Goal: Navigation & Orientation: Understand site structure

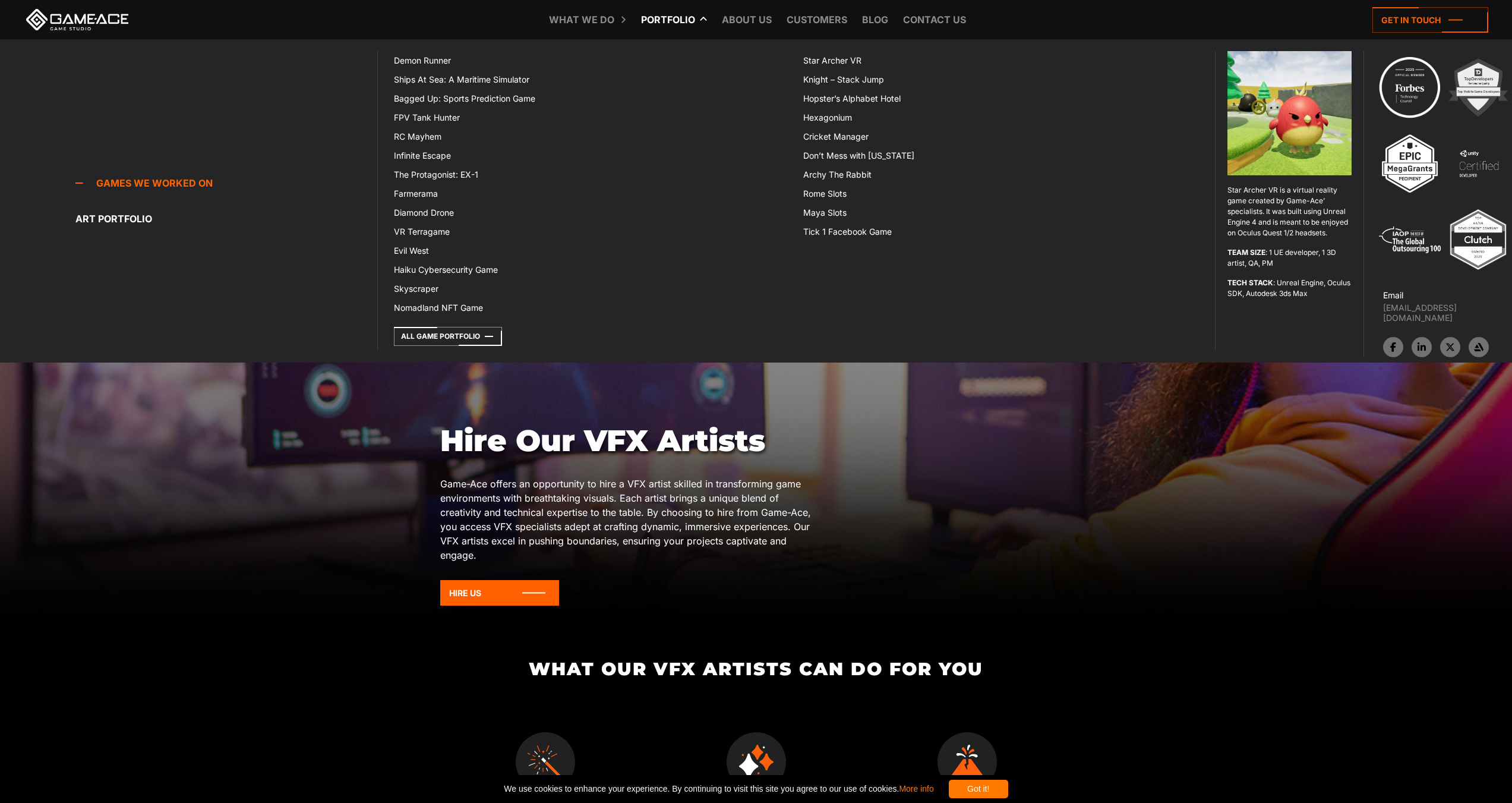
click at [676, 20] on link "Portfolio" at bounding box center [668, 20] width 66 height 39
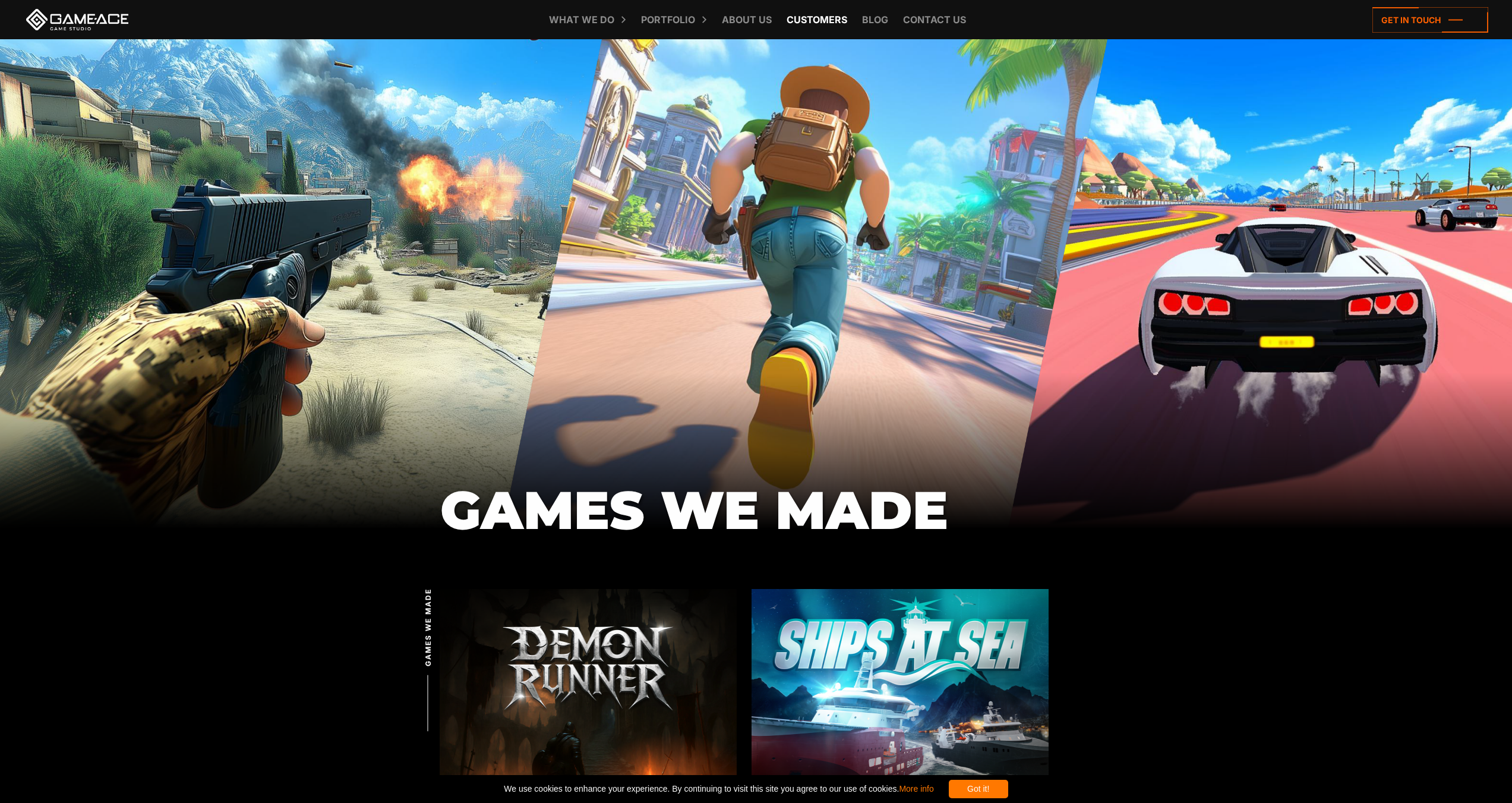
click at [813, 22] on link "Customers" at bounding box center [817, 20] width 73 height 39
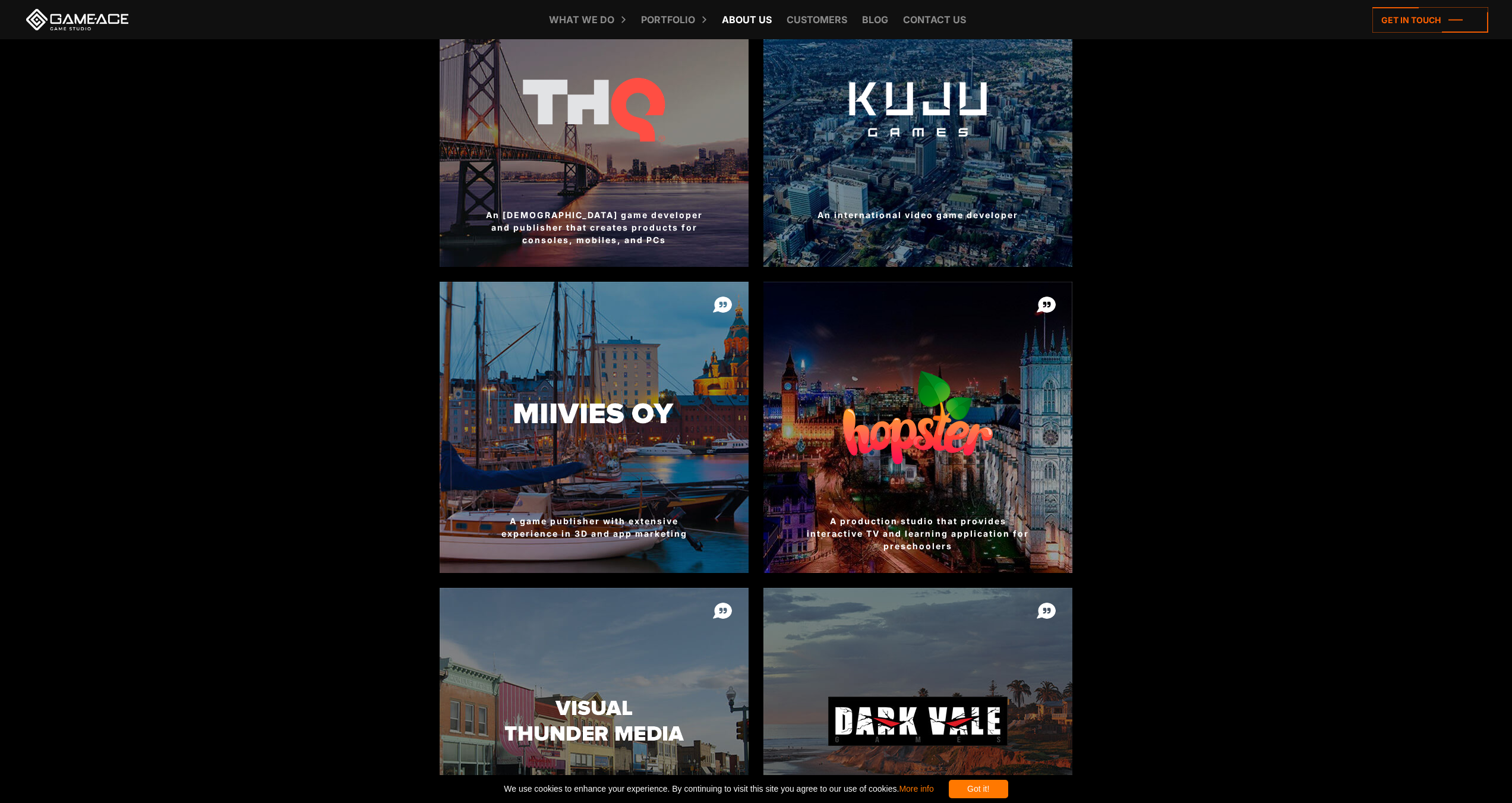
scroll to position [1307, 0]
